Goal: Transaction & Acquisition: Purchase product/service

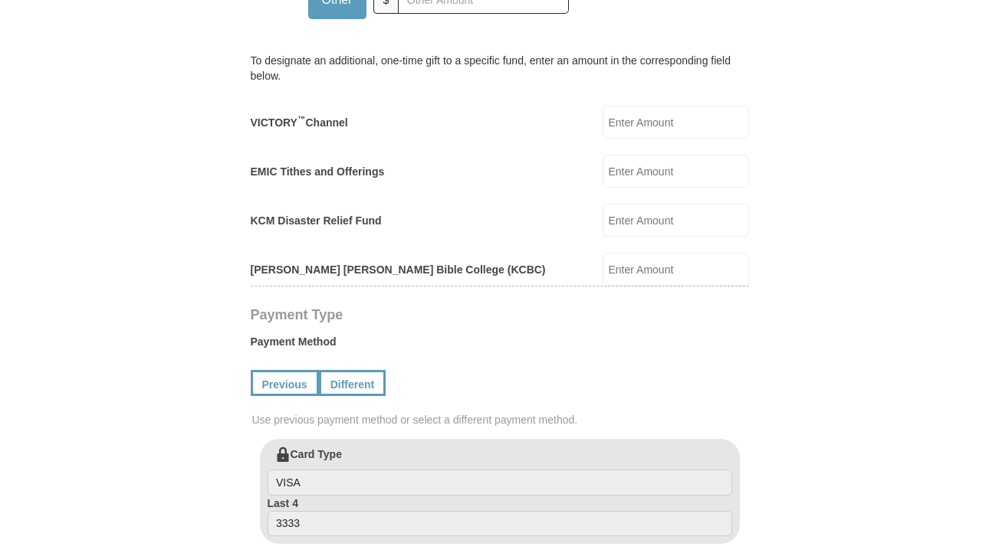
scroll to position [647, 0]
click at [651, 176] on input "EMIC Tithes and Offerings" at bounding box center [675, 171] width 146 height 33
click at [653, 176] on input "EMIC Tithes and Offerings" at bounding box center [675, 171] width 146 height 33
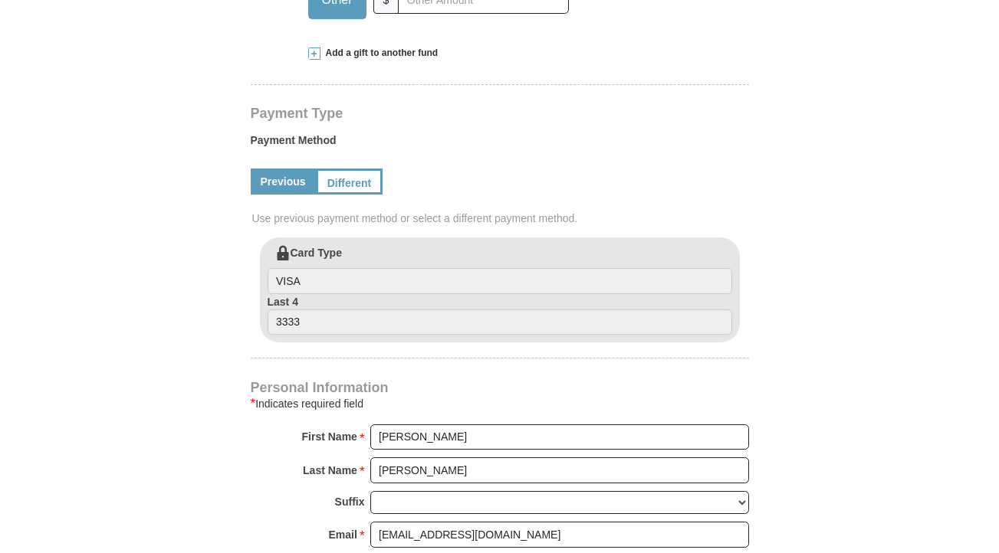
select select "TN"
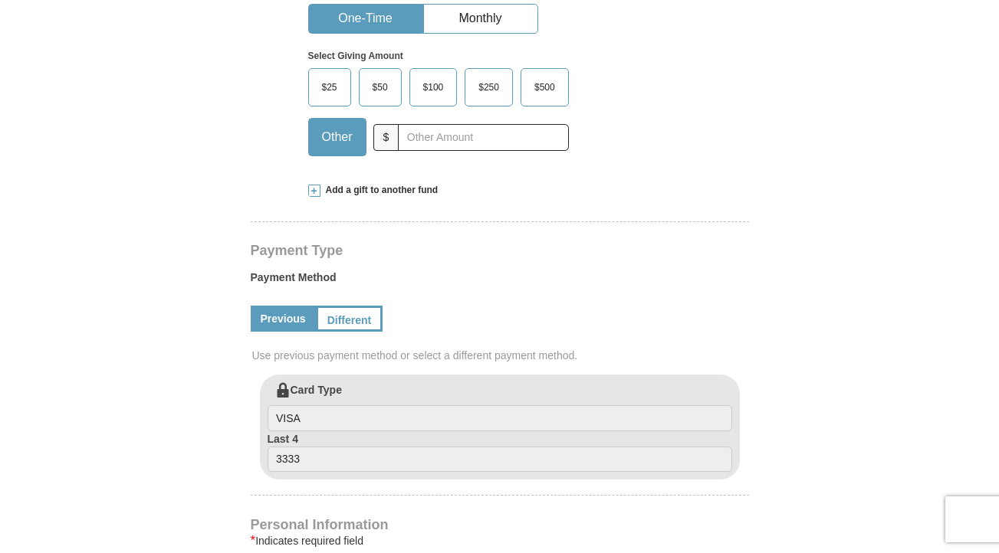
scroll to position [397, 0]
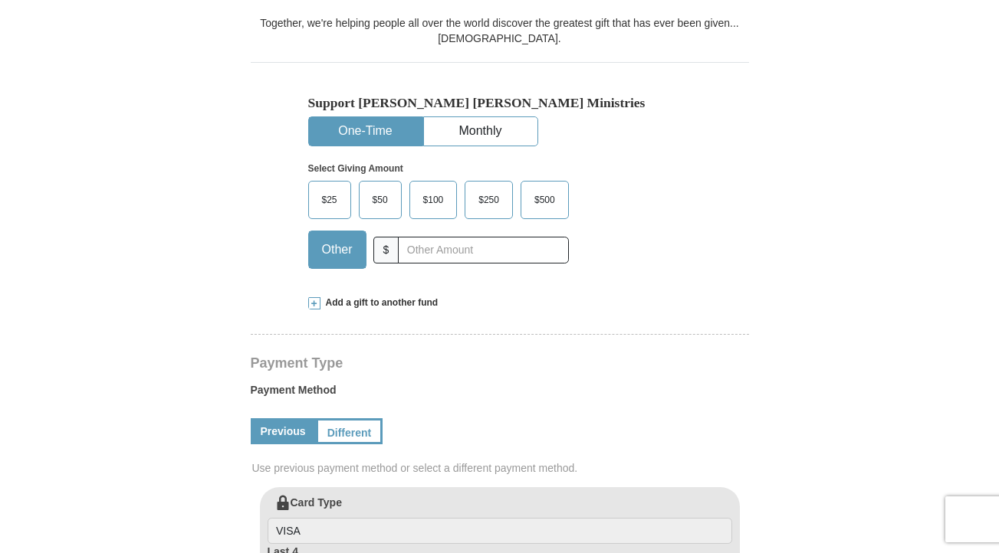
click at [330, 245] on span "Other" at bounding box center [337, 249] width 46 height 23
click at [0, 0] on input "Other" at bounding box center [0, 0] width 0 height 0
click at [392, 303] on span "Add a gift to another fund" at bounding box center [379, 303] width 118 height 13
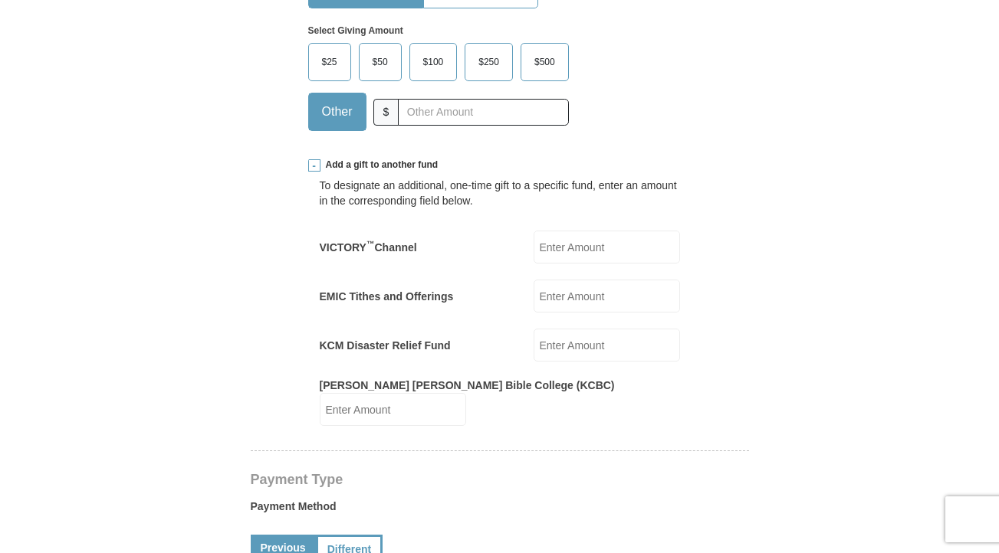
scroll to position [485, 0]
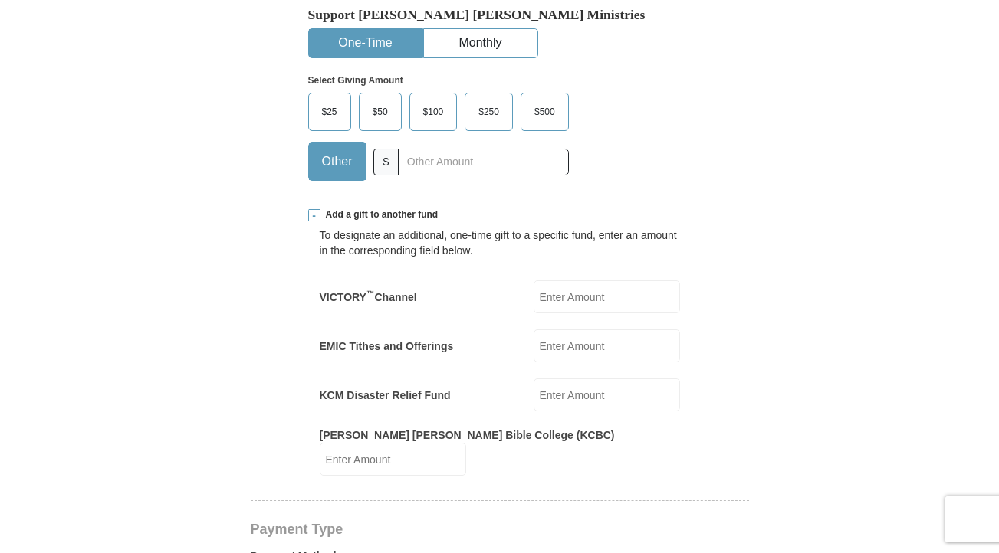
click at [583, 342] on input "EMIC Tithes and Offerings" at bounding box center [606, 346] width 146 height 33
type input "98.70"
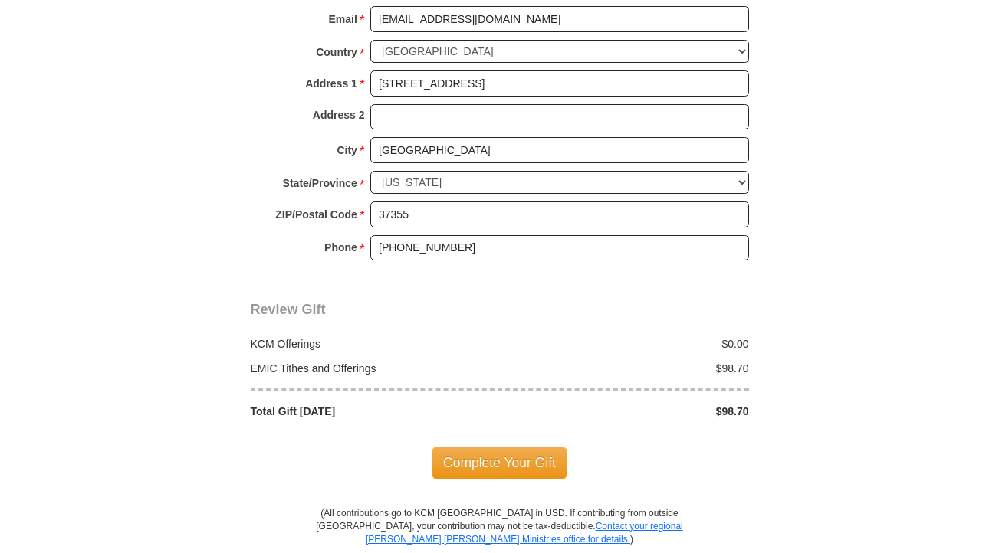
scroll to position [1435, 0]
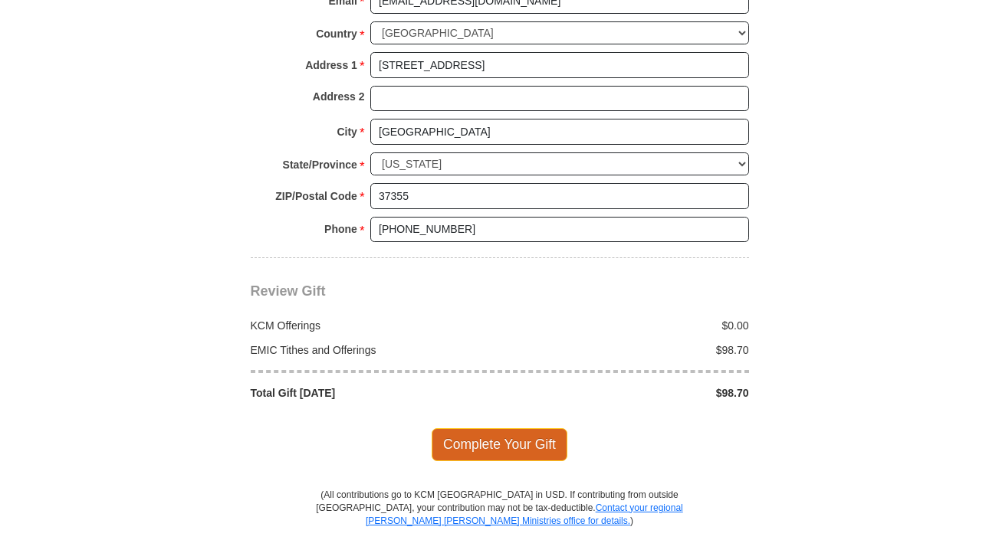
click at [508, 428] on span "Complete Your Gift" at bounding box center [499, 444] width 136 height 32
